Goal: Entertainment & Leisure: Consume media (video, audio)

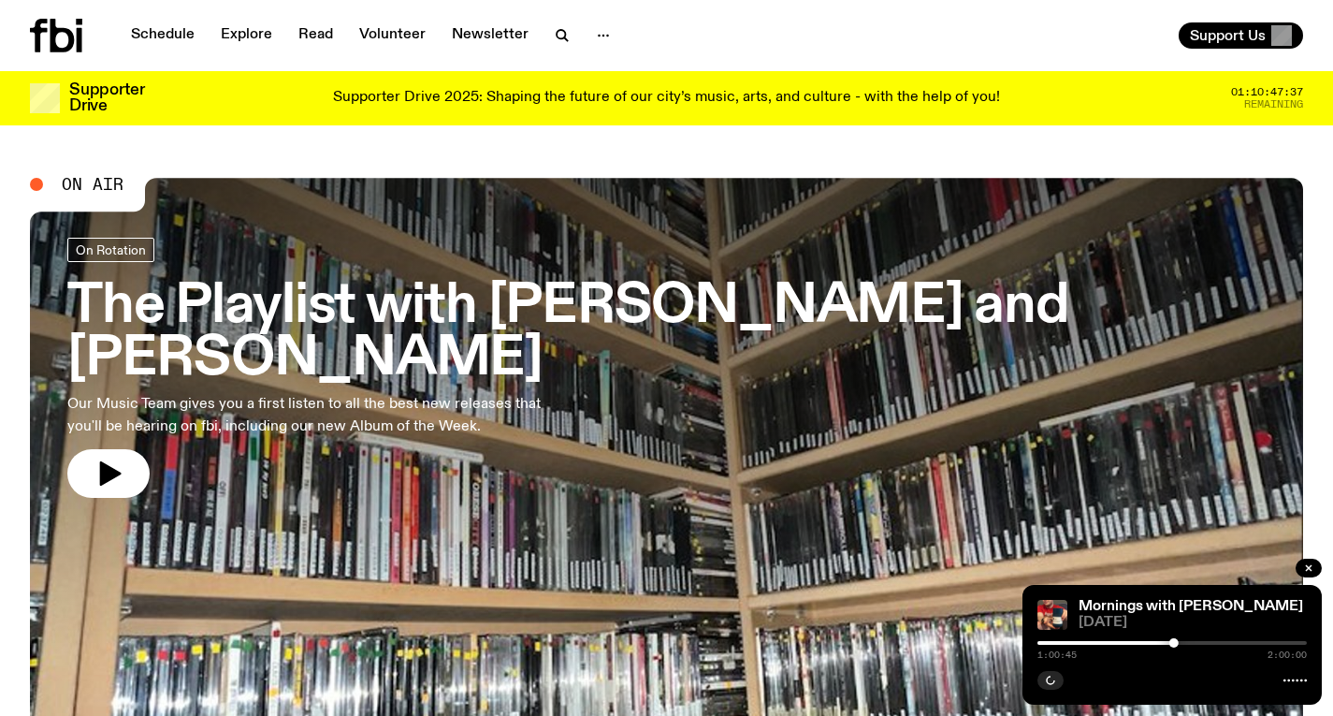
click at [514, 285] on h3 "The Playlist with [PERSON_NAME] and [PERSON_NAME]" at bounding box center [666, 333] width 1199 height 105
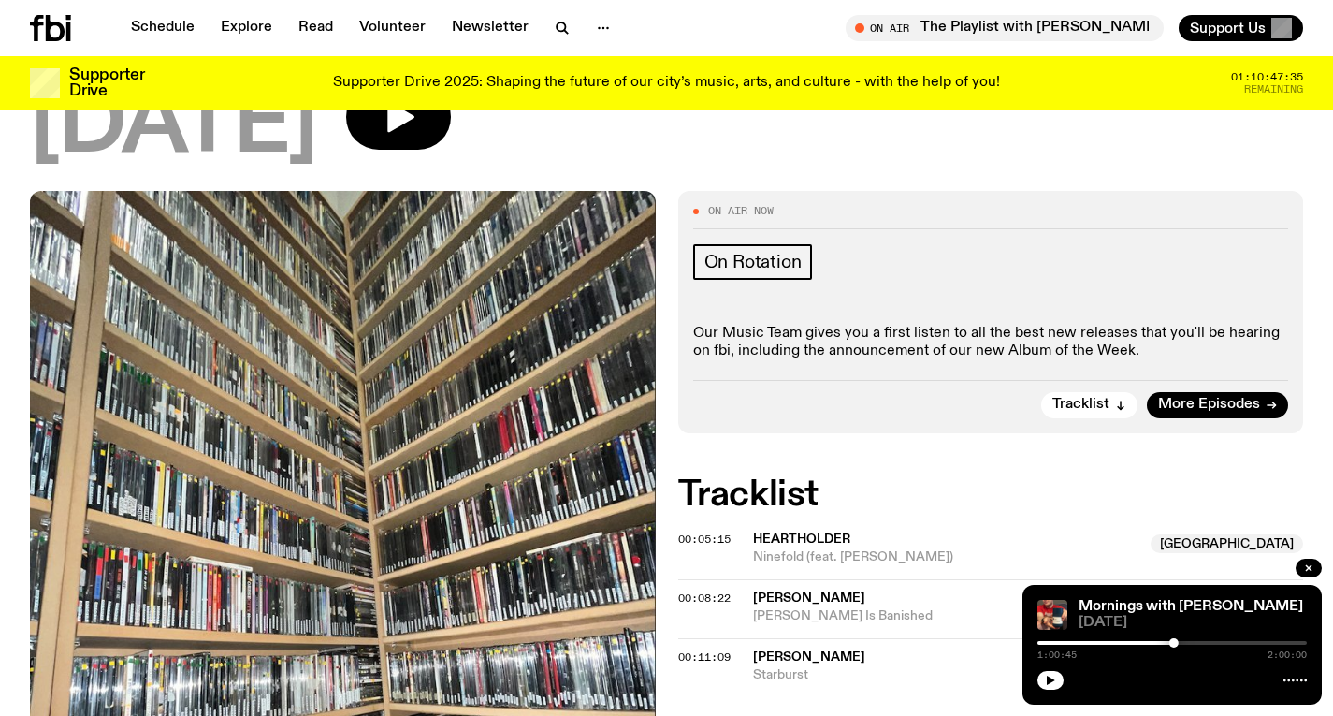
scroll to position [352, 0]
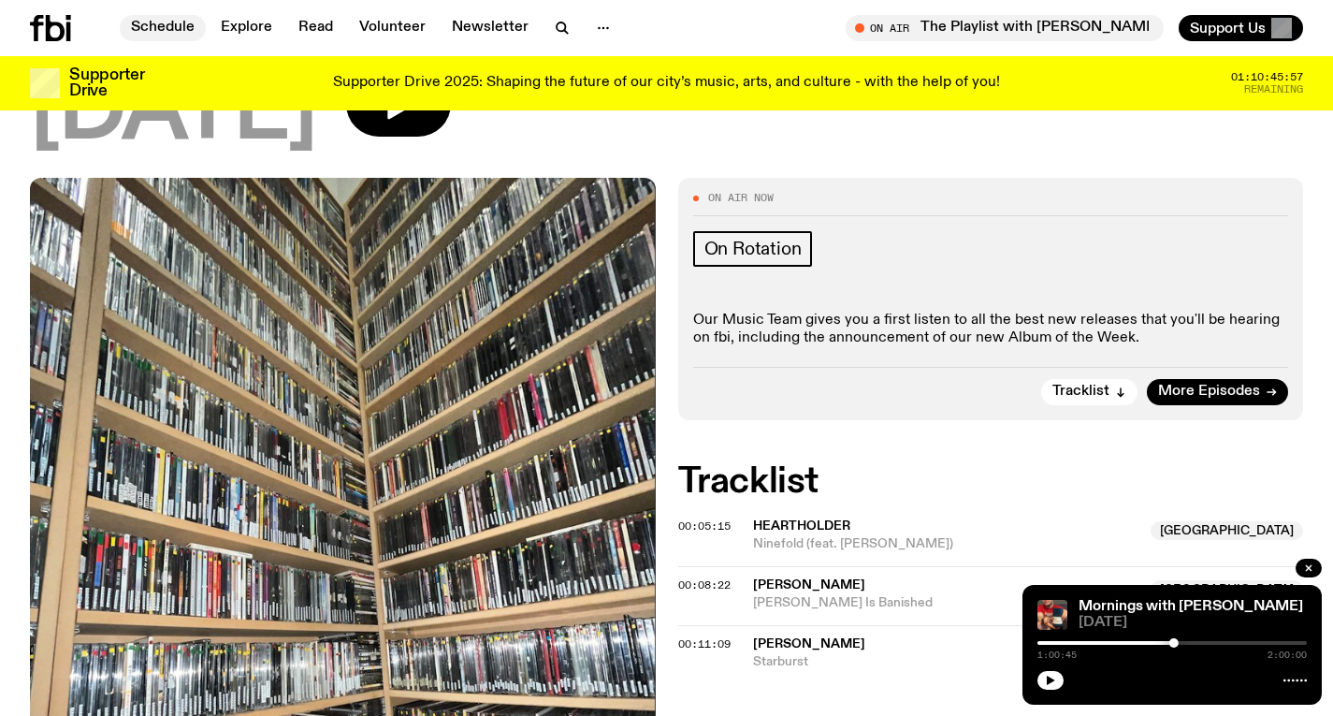
click at [184, 37] on link "Schedule" at bounding box center [163, 28] width 86 height 26
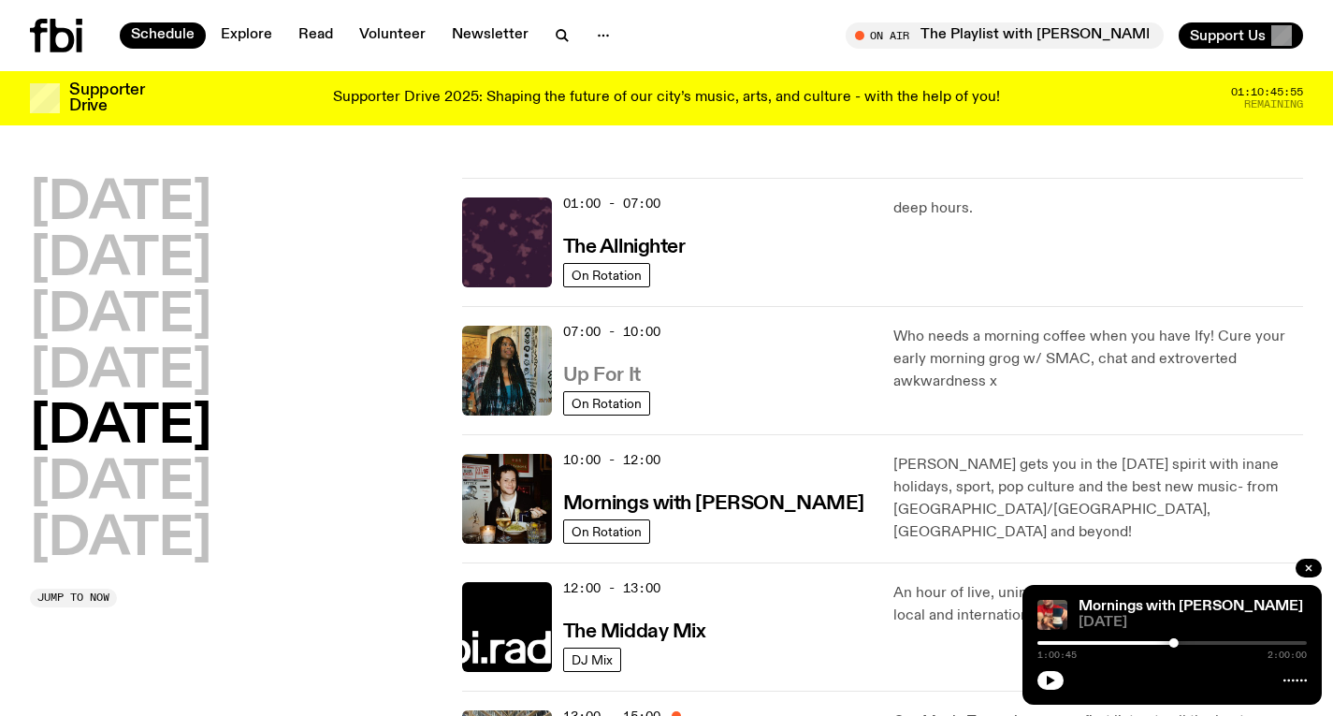
click at [597, 381] on h3 "Up For It" at bounding box center [602, 376] width 78 height 20
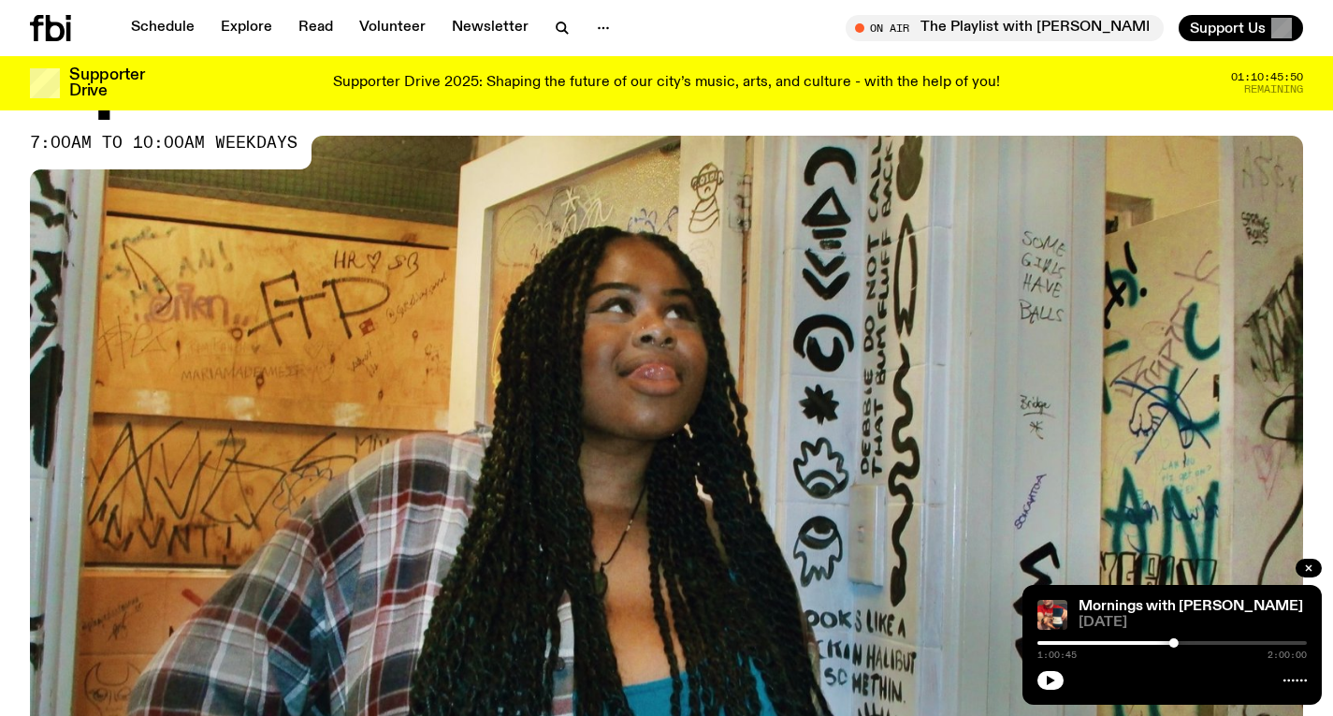
scroll to position [900, 0]
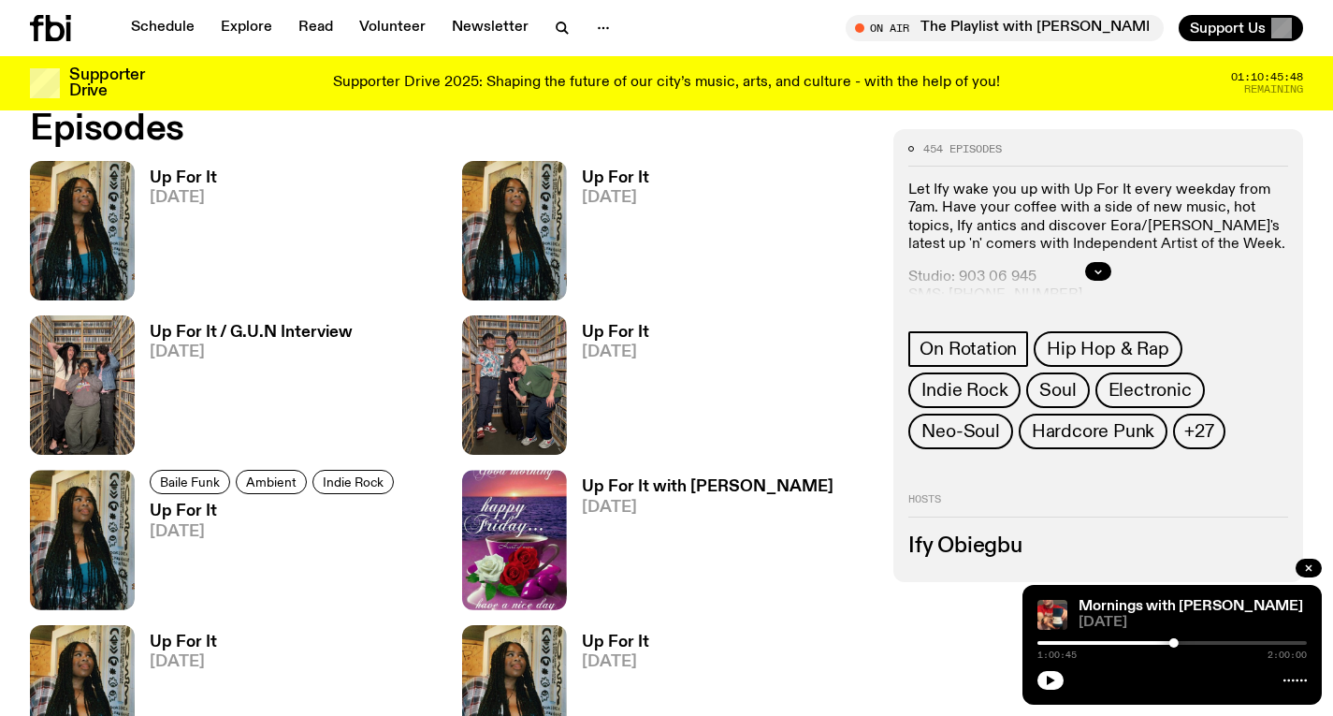
click at [188, 181] on h3 "Up For It" at bounding box center [183, 178] width 67 height 16
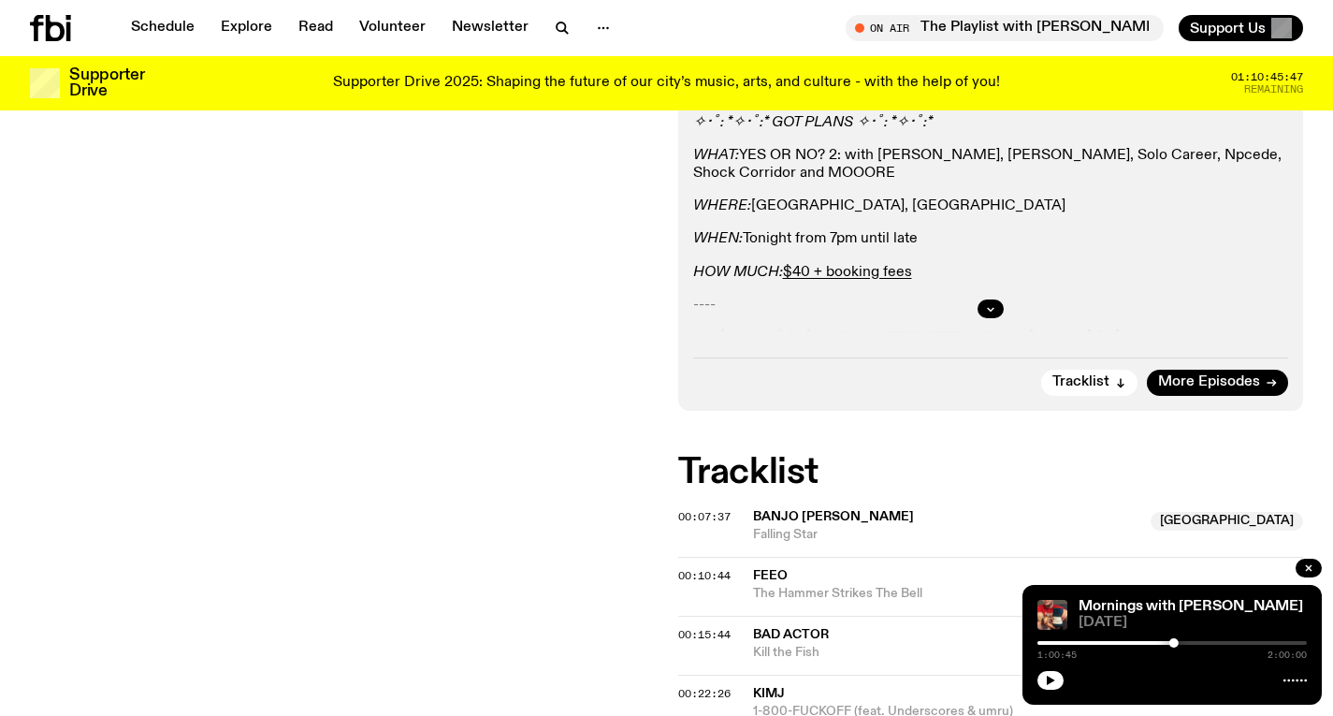
scroll to position [457, 0]
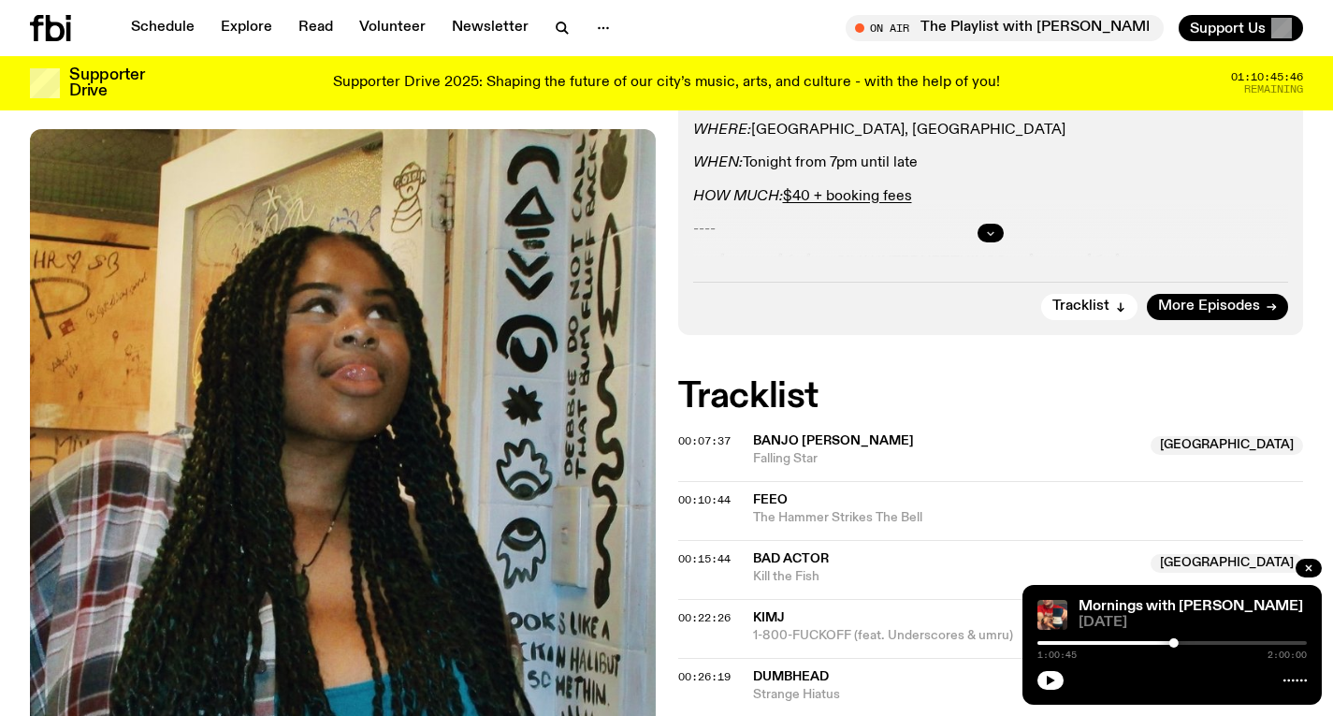
click at [991, 228] on icon "button" at bounding box center [990, 232] width 11 height 11
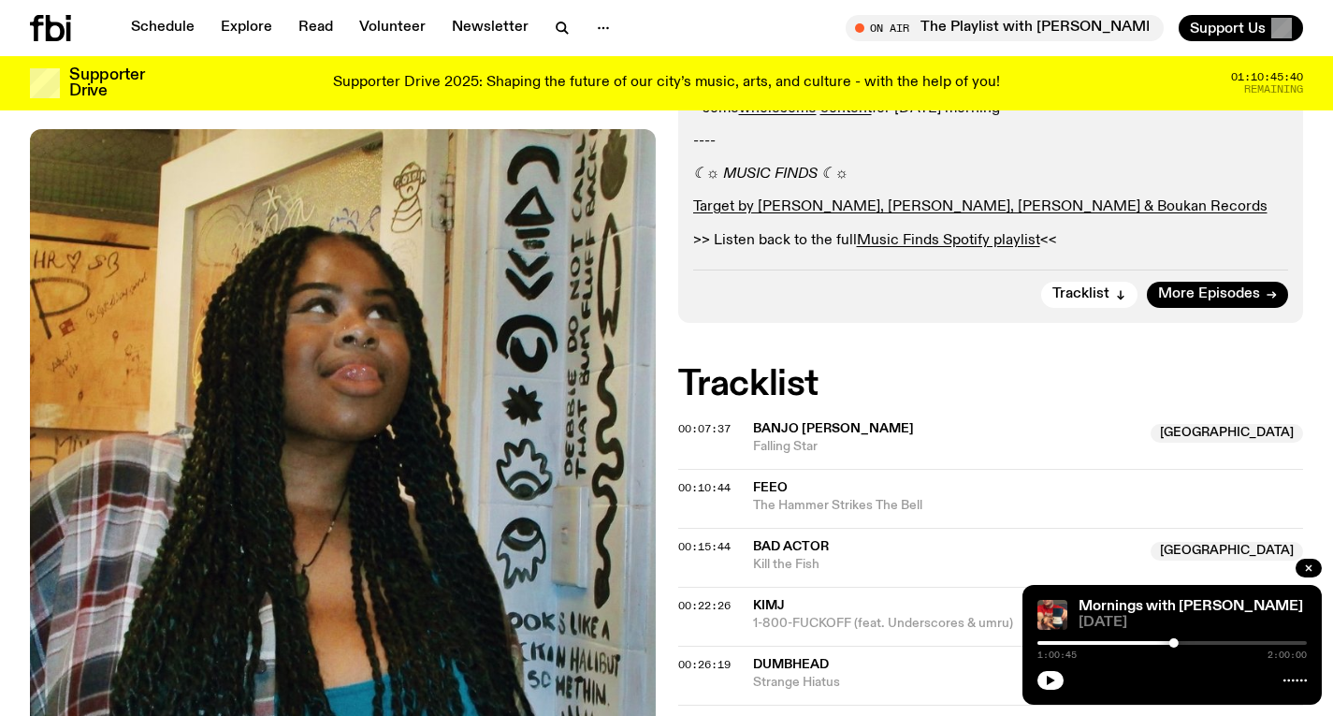
scroll to position [702, 0]
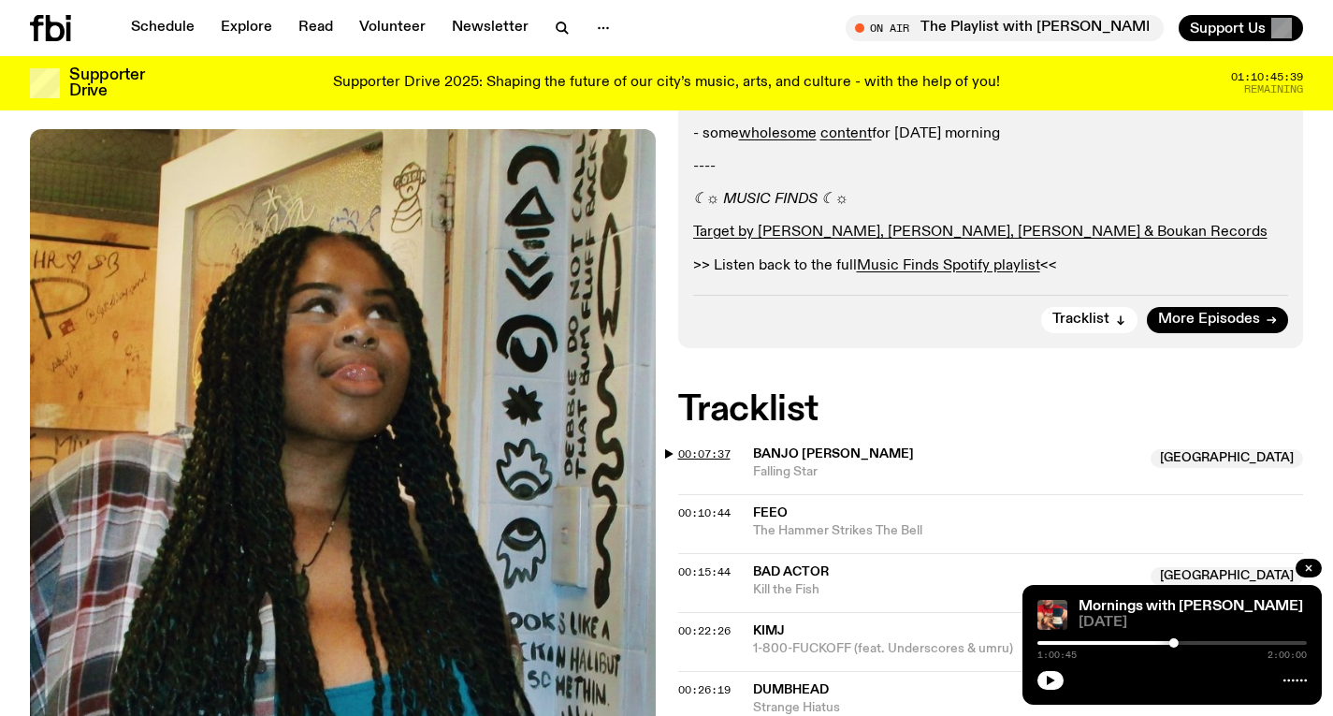
click at [718, 451] on span "00:07:37" at bounding box center [704, 453] width 52 height 15
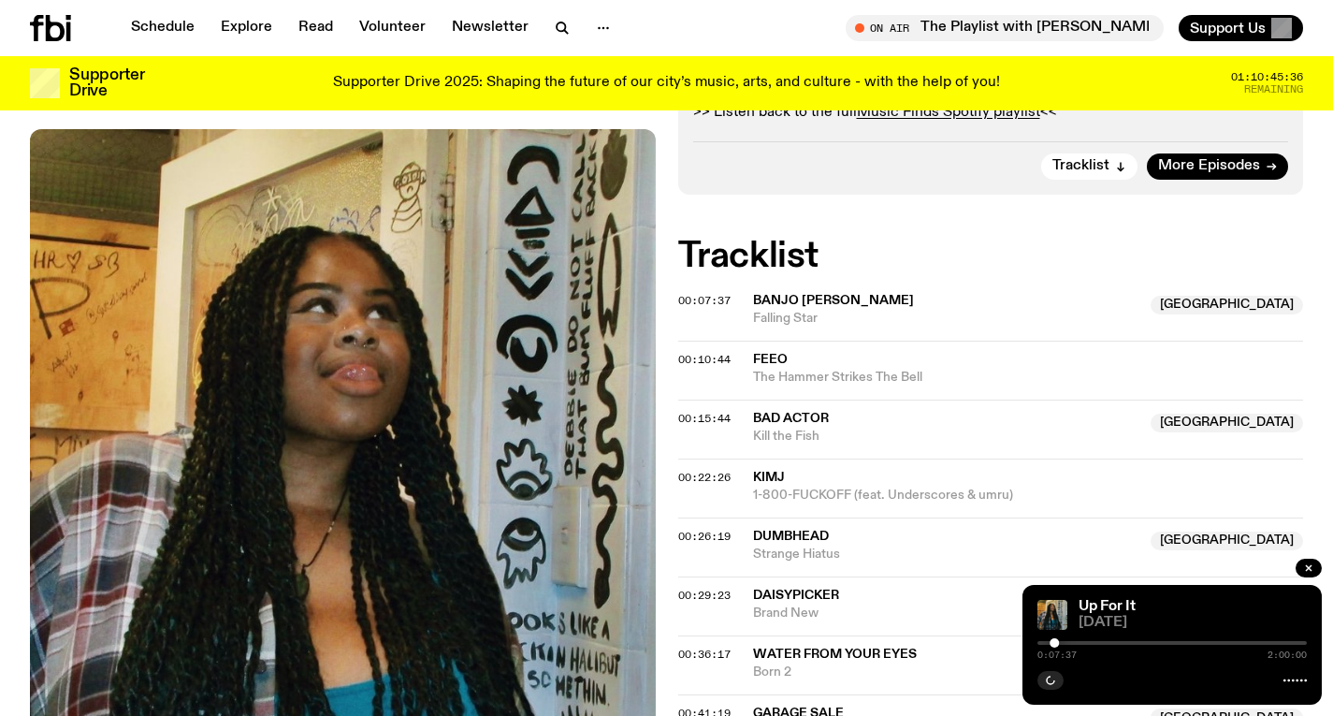
scroll to position [856, 0]
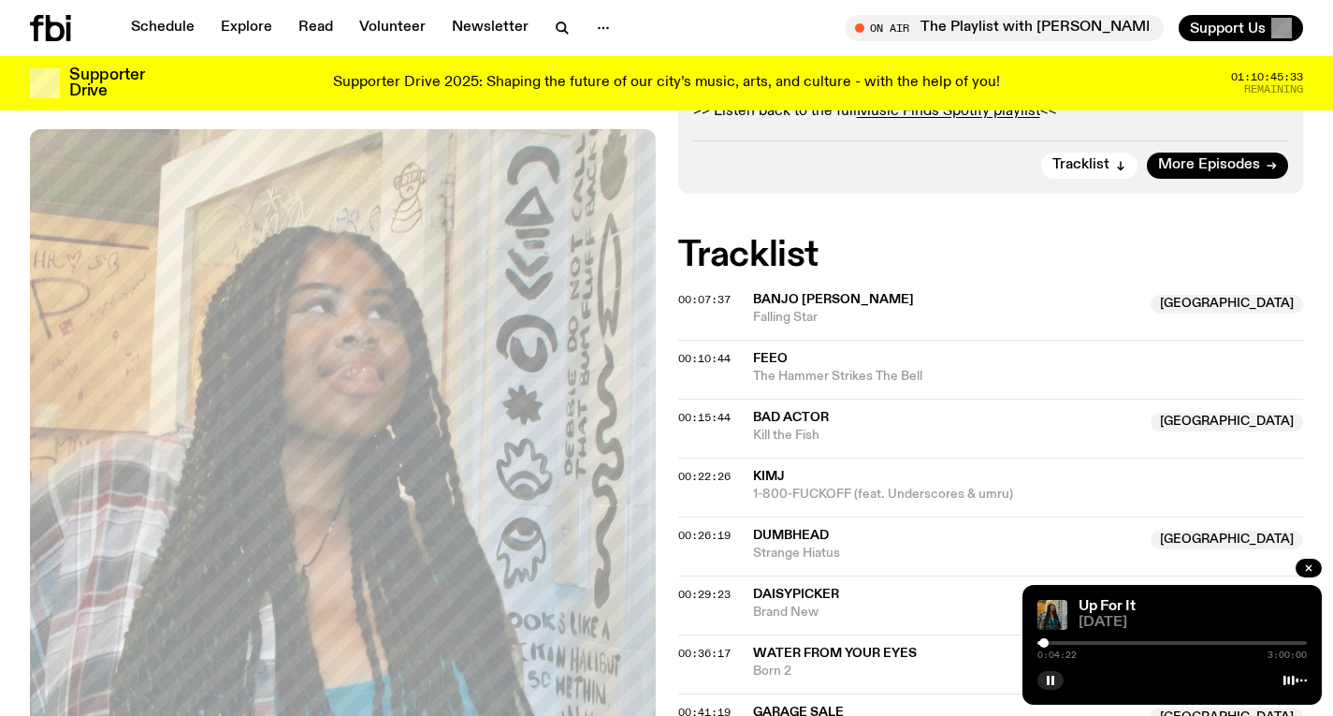
click at [1044, 640] on div at bounding box center [1043, 642] width 9 height 9
click at [1043, 641] on div at bounding box center [1043, 642] width 9 height 9
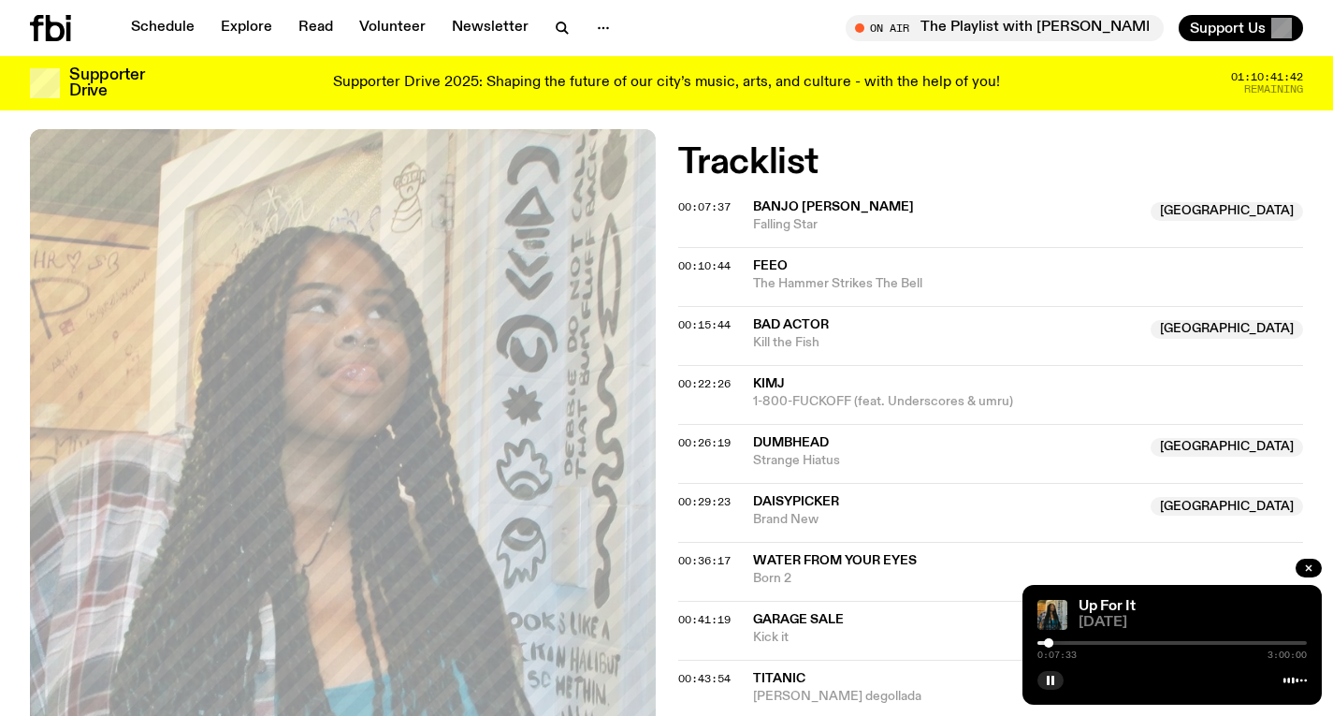
click at [1056, 640] on div "0:07:33 3:00:00" at bounding box center [1172, 648] width 269 height 22
click at [1059, 644] on div at bounding box center [1172, 643] width 269 height 4
click at [1063, 641] on div at bounding box center [1062, 642] width 9 height 9
click at [1065, 641] on div at bounding box center [1062, 642] width 9 height 9
click at [1068, 640] on div at bounding box center [1067, 642] width 9 height 9
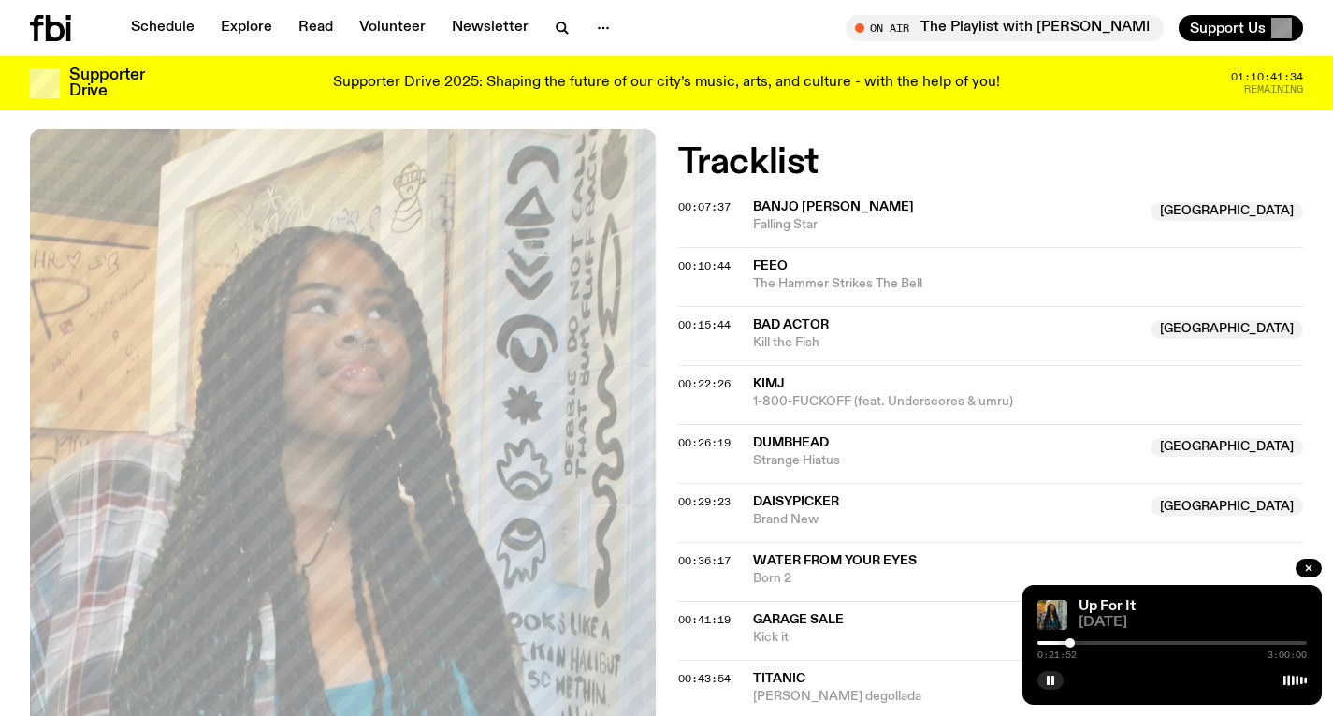
click at [1070, 640] on div at bounding box center [1070, 642] width 9 height 9
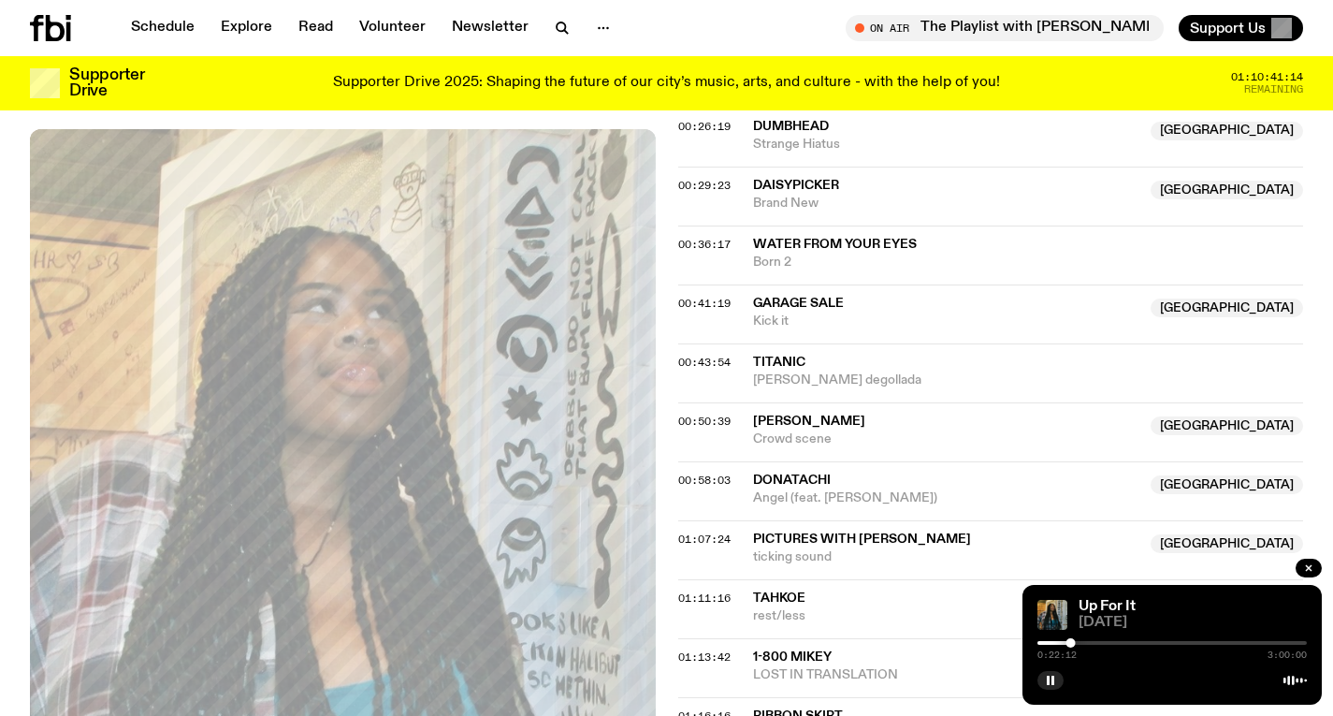
scroll to position [1257, 0]
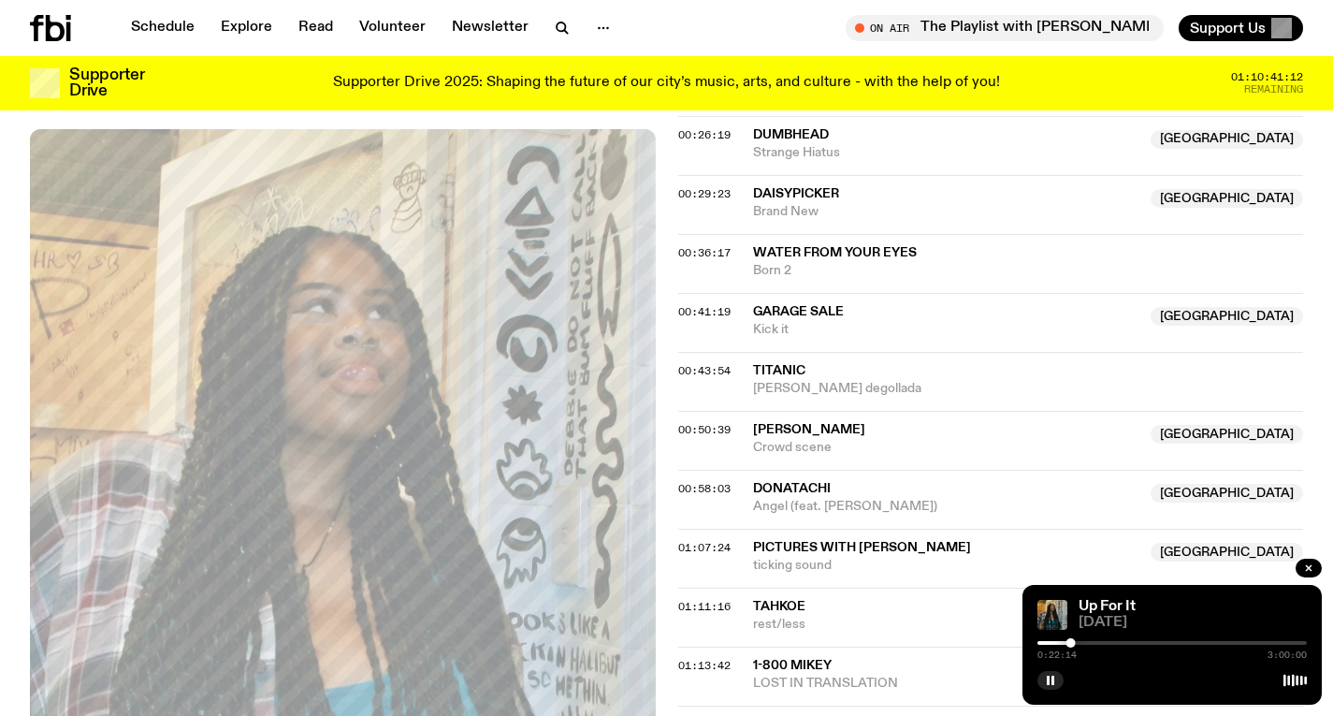
click at [1111, 641] on div at bounding box center [1172, 643] width 269 height 4
click at [1115, 641] on div at bounding box center [1172, 643] width 269 height 4
click at [1116, 640] on div at bounding box center [1116, 642] width 9 height 9
click at [1120, 640] on div "0:52:30 3:00:00" at bounding box center [1172, 648] width 269 height 22
click at [1122, 643] on div at bounding box center [1172, 643] width 269 height 4
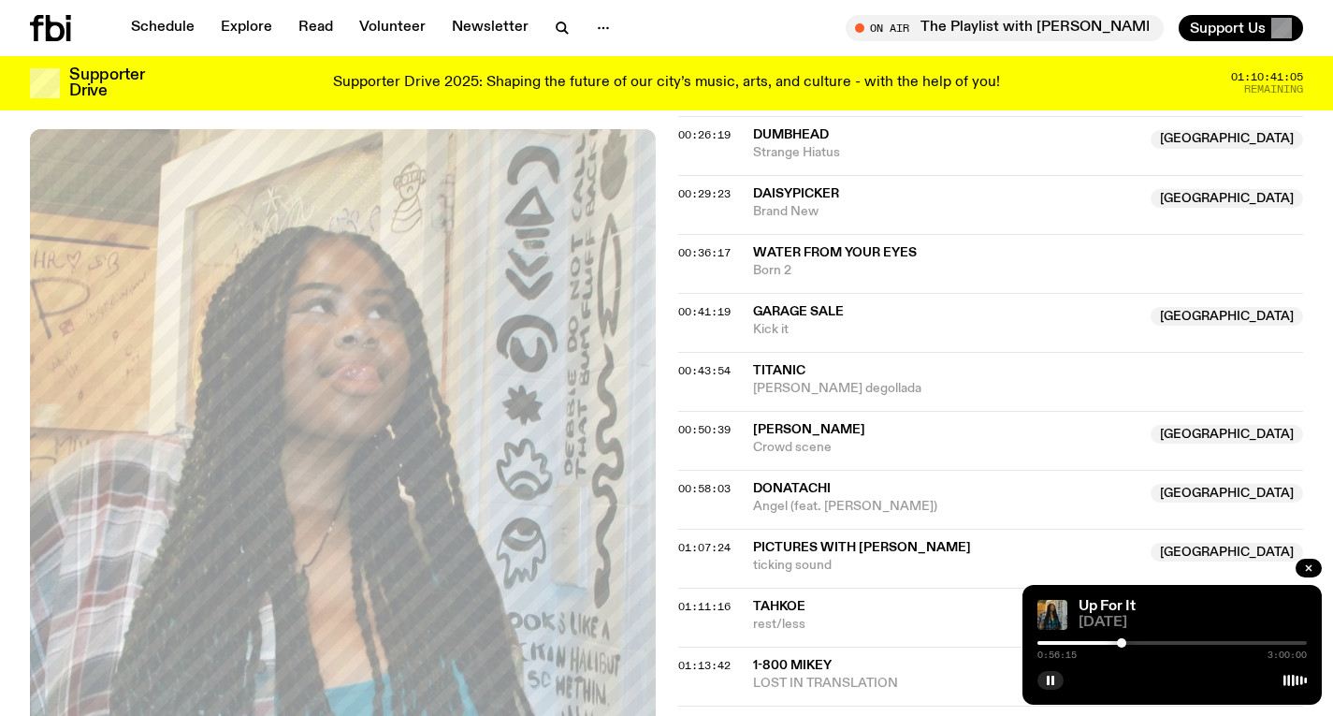
click at [1126, 643] on div at bounding box center [1121, 642] width 9 height 9
click at [1129, 642] on div at bounding box center [1129, 642] width 9 height 9
click at [1132, 643] on div at bounding box center [1129, 642] width 9 height 9
click at [1132, 643] on div at bounding box center [1131, 642] width 9 height 9
click at [1129, 642] on div at bounding box center [1129, 642] width 9 height 9
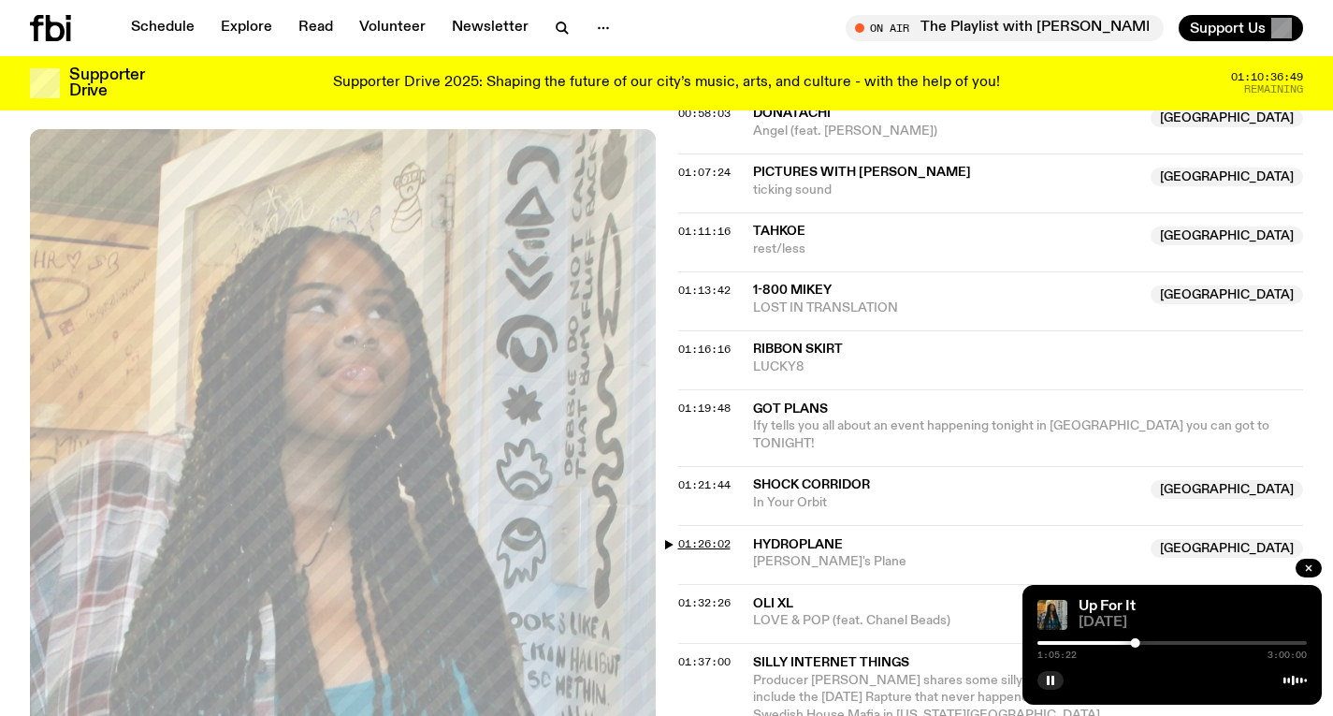
scroll to position [1693, 0]
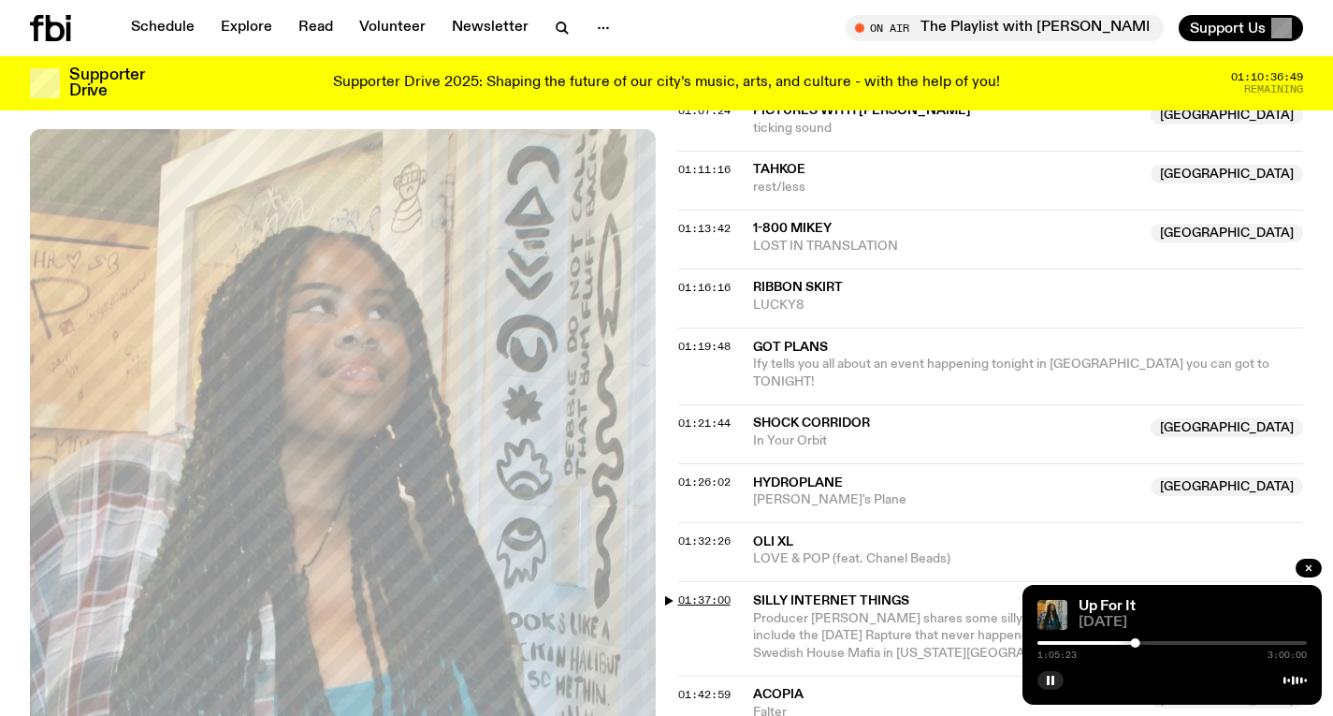
click at [697, 592] on span "01:37:00" at bounding box center [704, 599] width 52 height 15
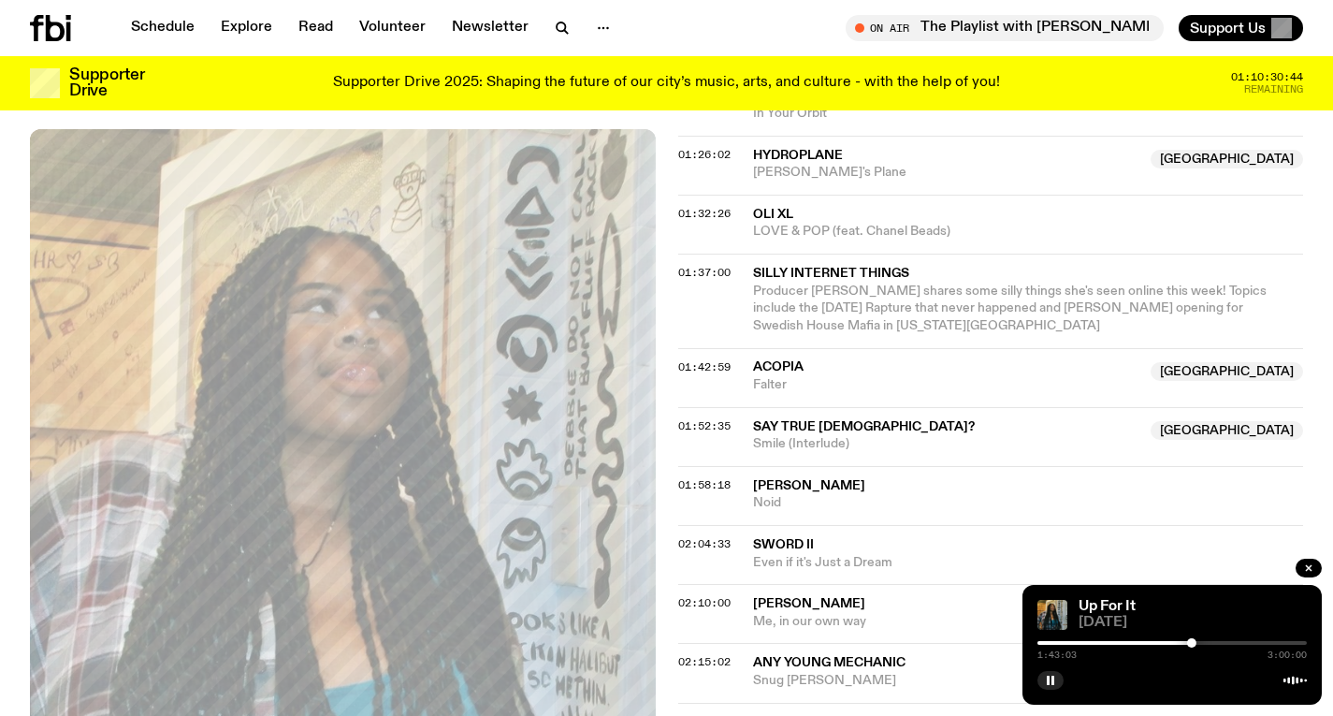
scroll to position [2024, 0]
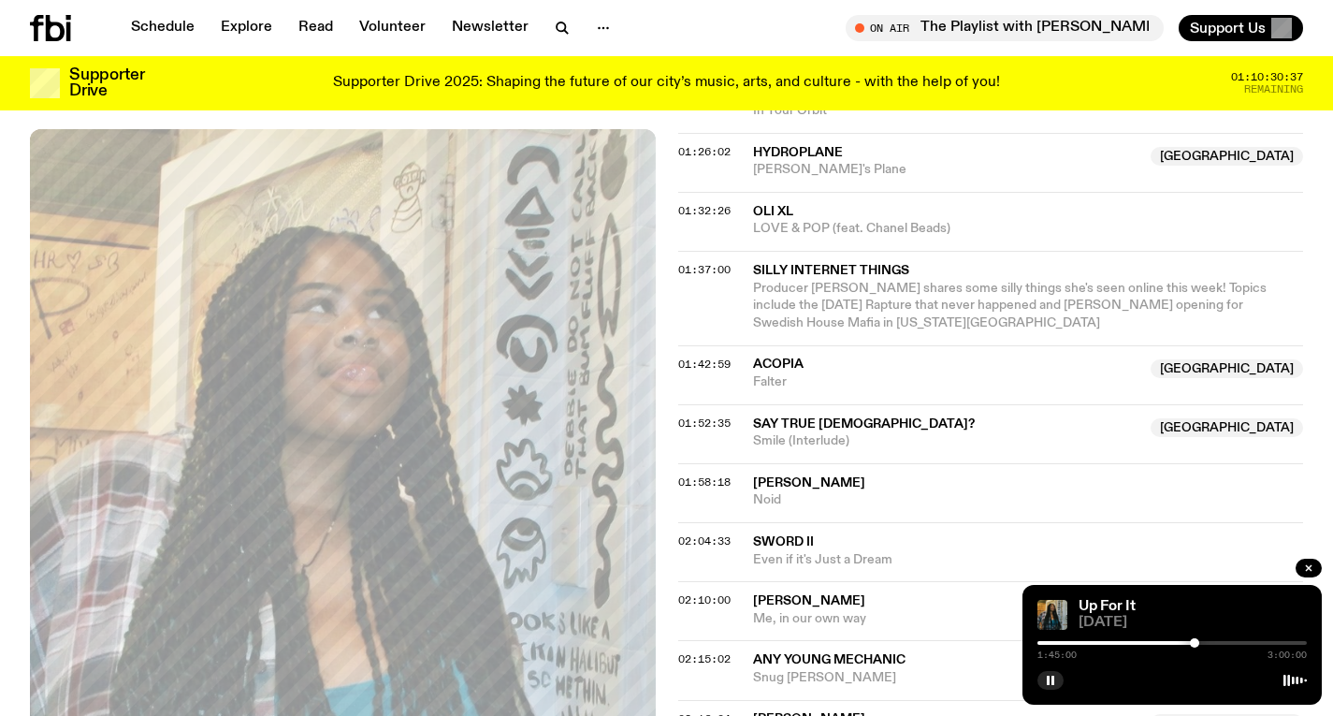
click at [1195, 642] on div at bounding box center [1194, 642] width 9 height 9
click at [1199, 641] on div at bounding box center [1198, 642] width 9 height 9
click at [1197, 641] on div at bounding box center [1196, 642] width 9 height 9
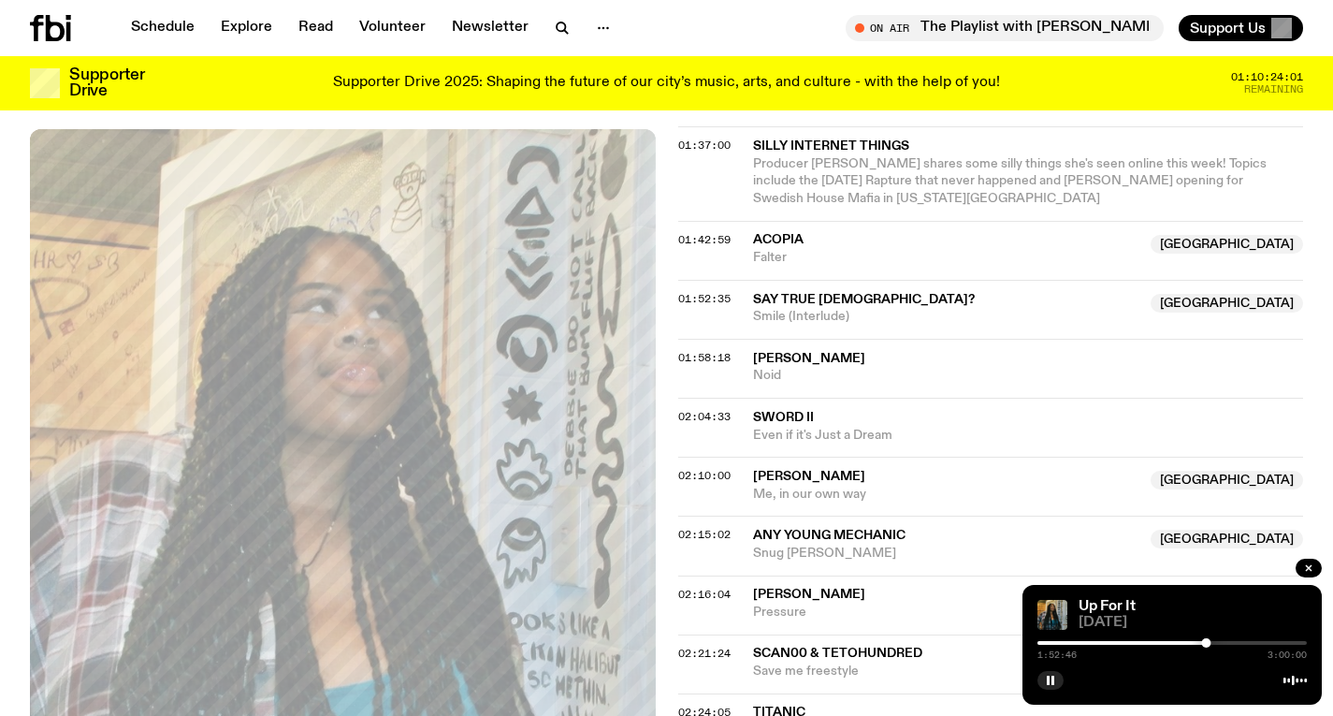
scroll to position [2145, 0]
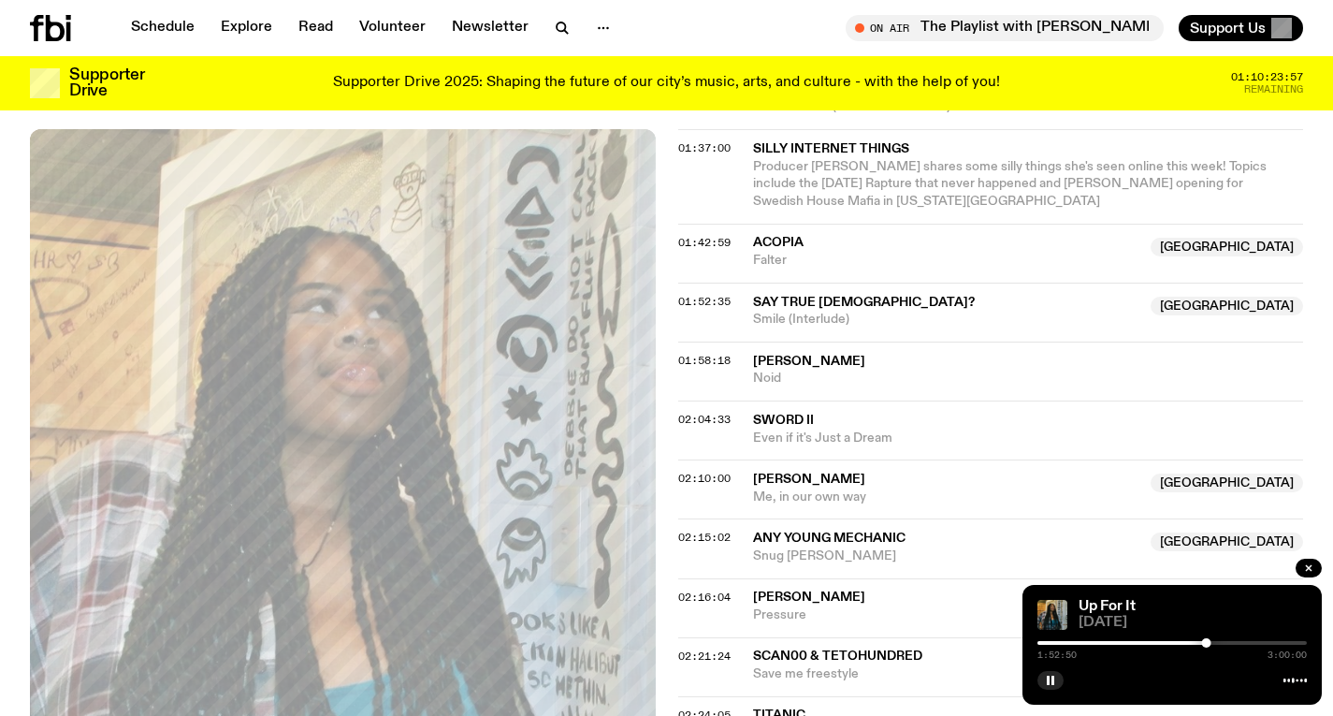
click at [1211, 641] on div at bounding box center [1172, 643] width 269 height 4
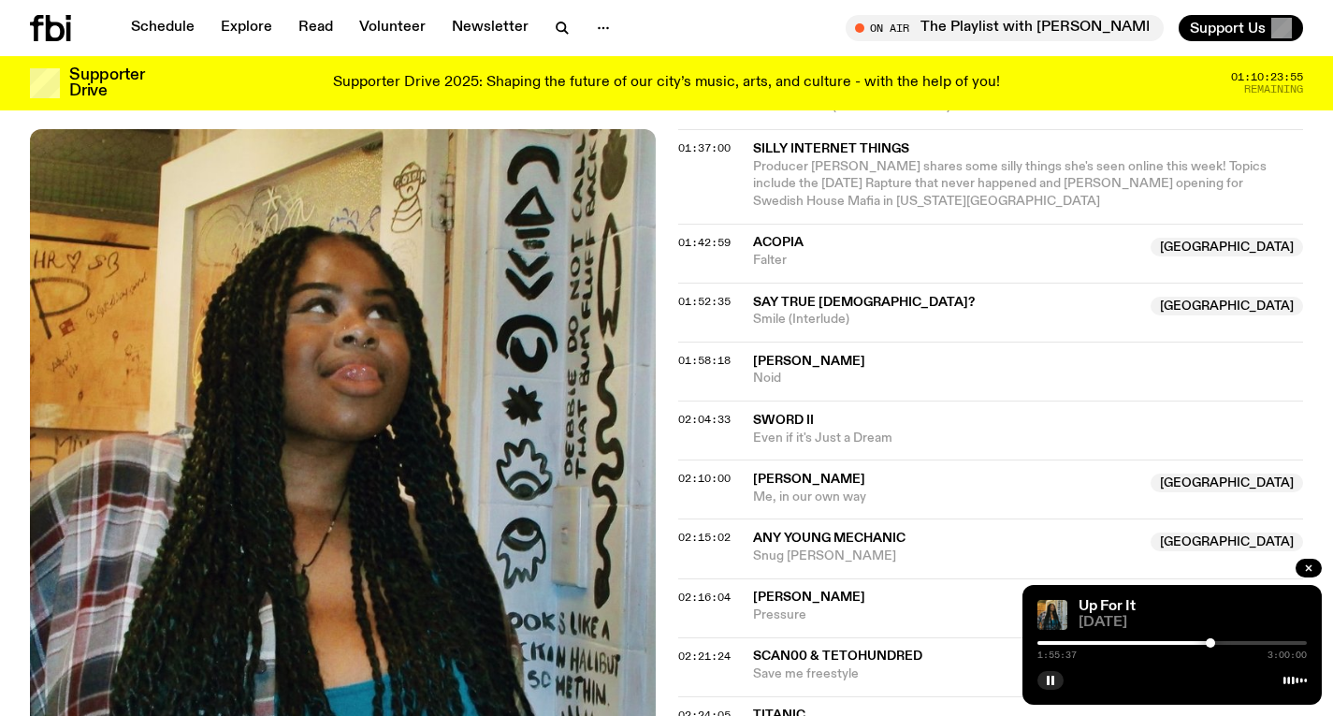
click at [1217, 641] on div at bounding box center [1172, 643] width 269 height 4
click at [1213, 639] on div at bounding box center [1217, 642] width 9 height 9
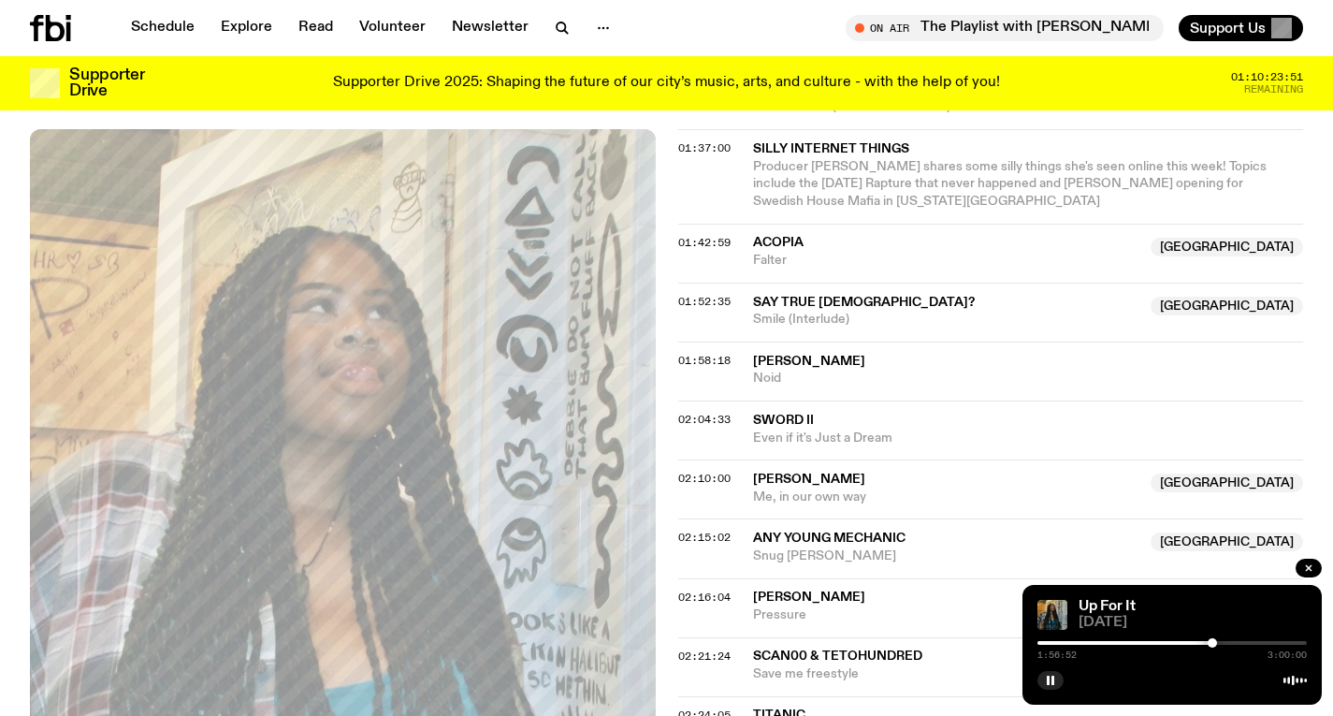
click at [1213, 640] on div at bounding box center [1212, 642] width 9 height 9
click at [1210, 640] on div at bounding box center [1209, 642] width 9 height 9
